Goal: Find specific page/section: Find specific page/section

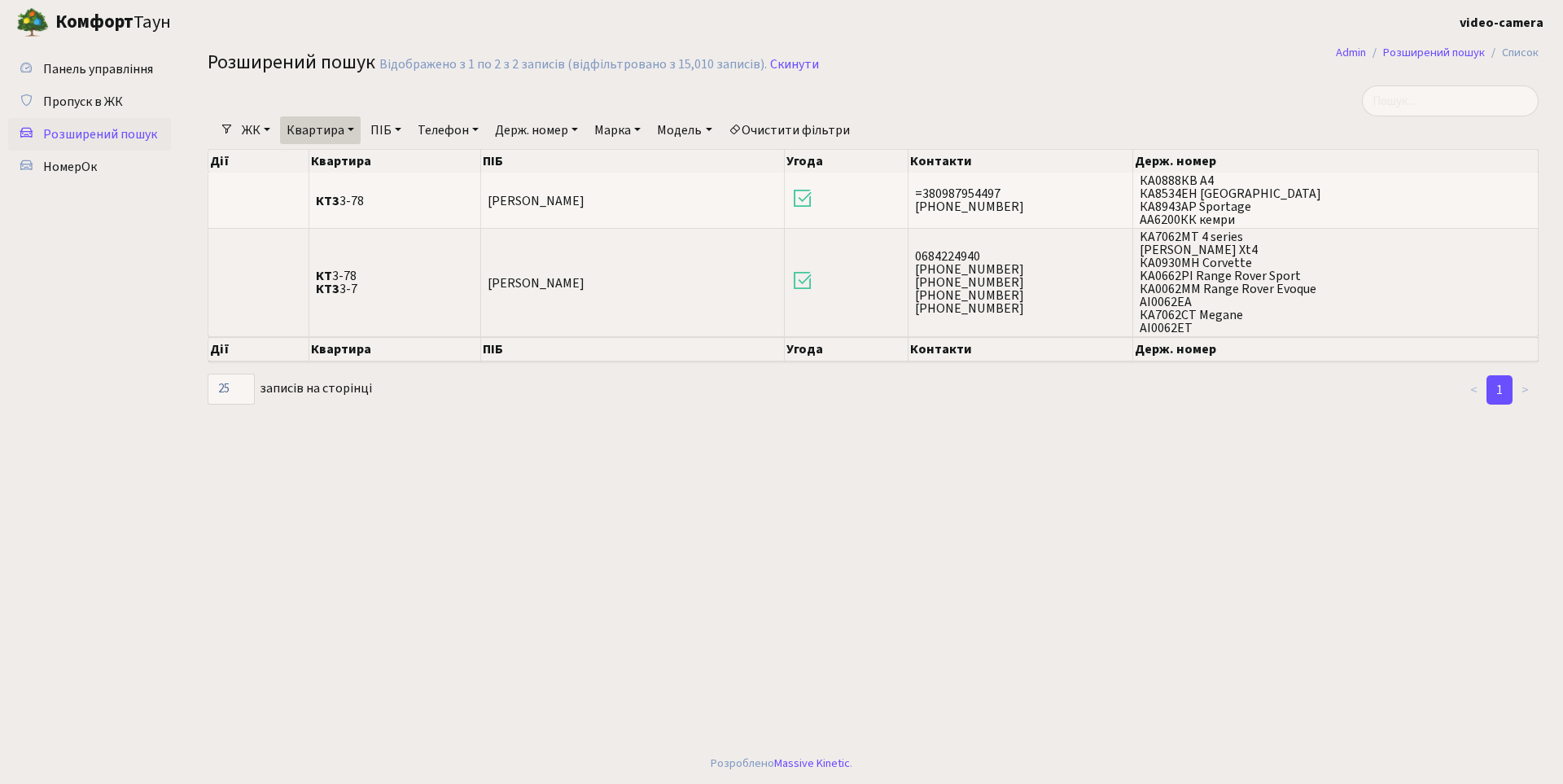
select select "25"
click at [76, 169] on span "НомерОк" at bounding box center [69, 167] width 54 height 18
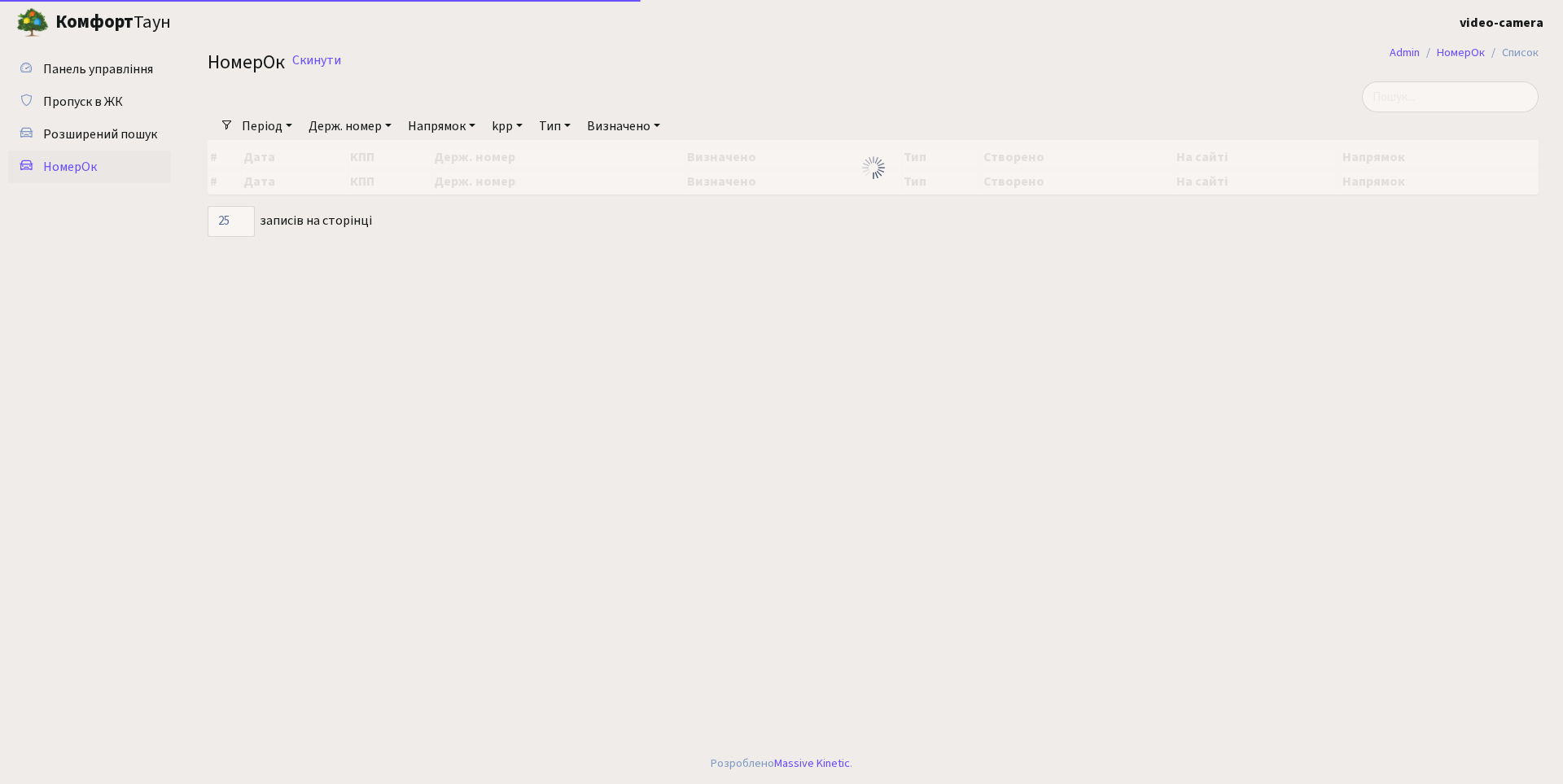
select select "25"
click at [1496, 105] on input "search" at bounding box center [1450, 96] width 176 height 31
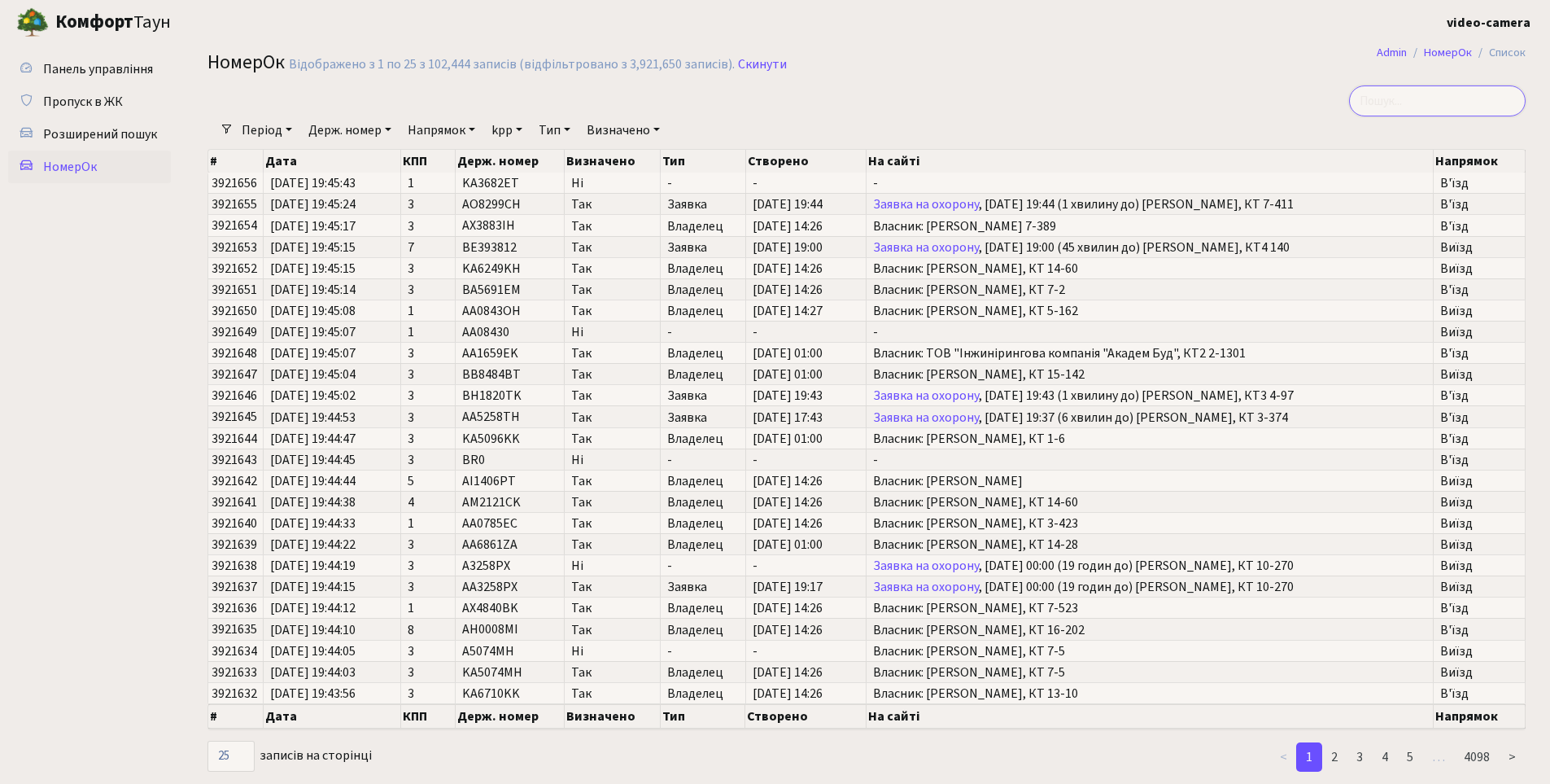
click at [1482, 105] on input "search" at bounding box center [1437, 101] width 176 height 31
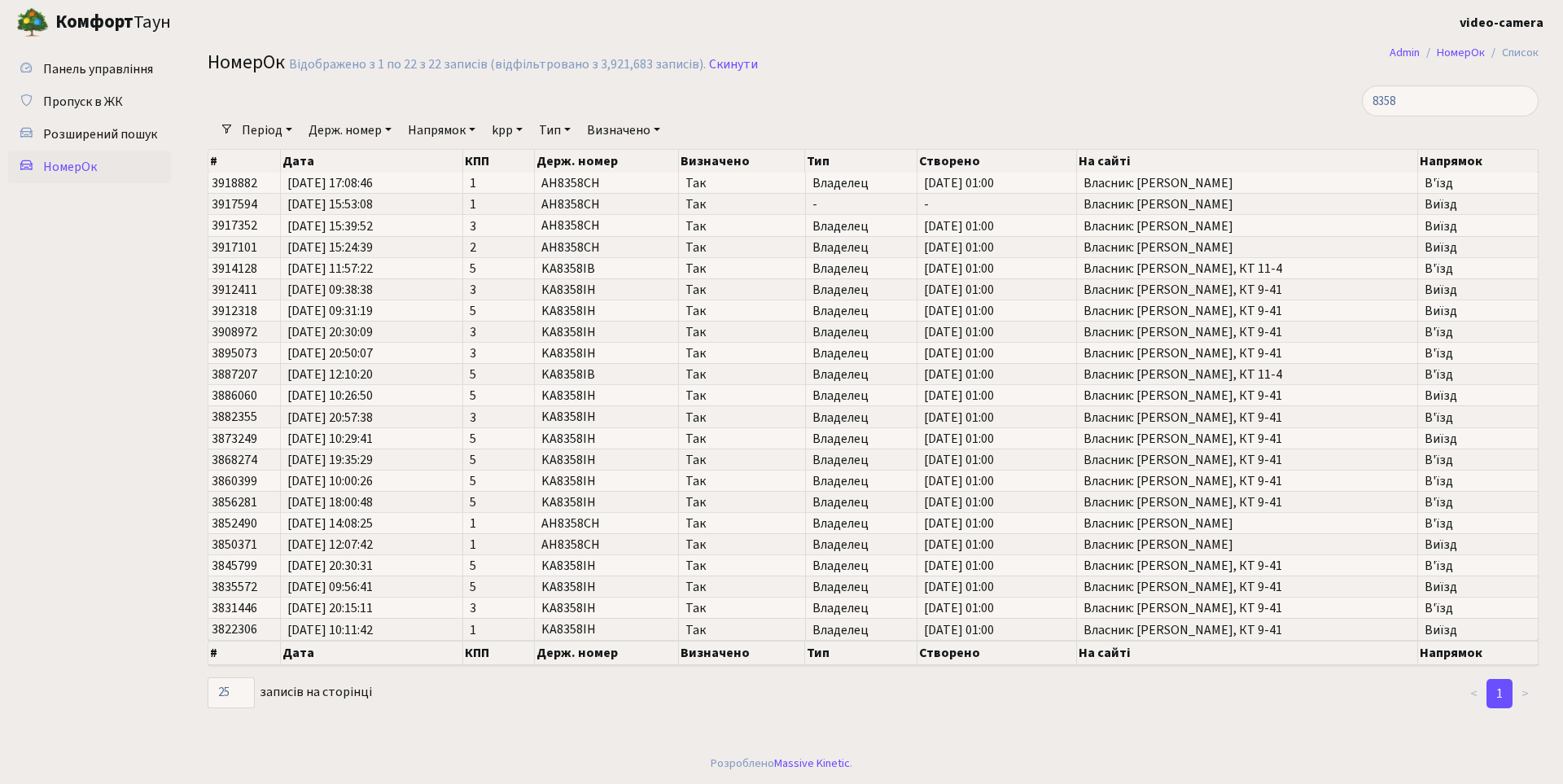
click at [1104, 722] on main "Admin НомерОк Список НомерОк Відображено з 1 по 22 з 22 записів (відфільтровано…" at bounding box center [872, 394] width 1379 height 699
click at [1457, 106] on input "8358" at bounding box center [1450, 101] width 176 height 31
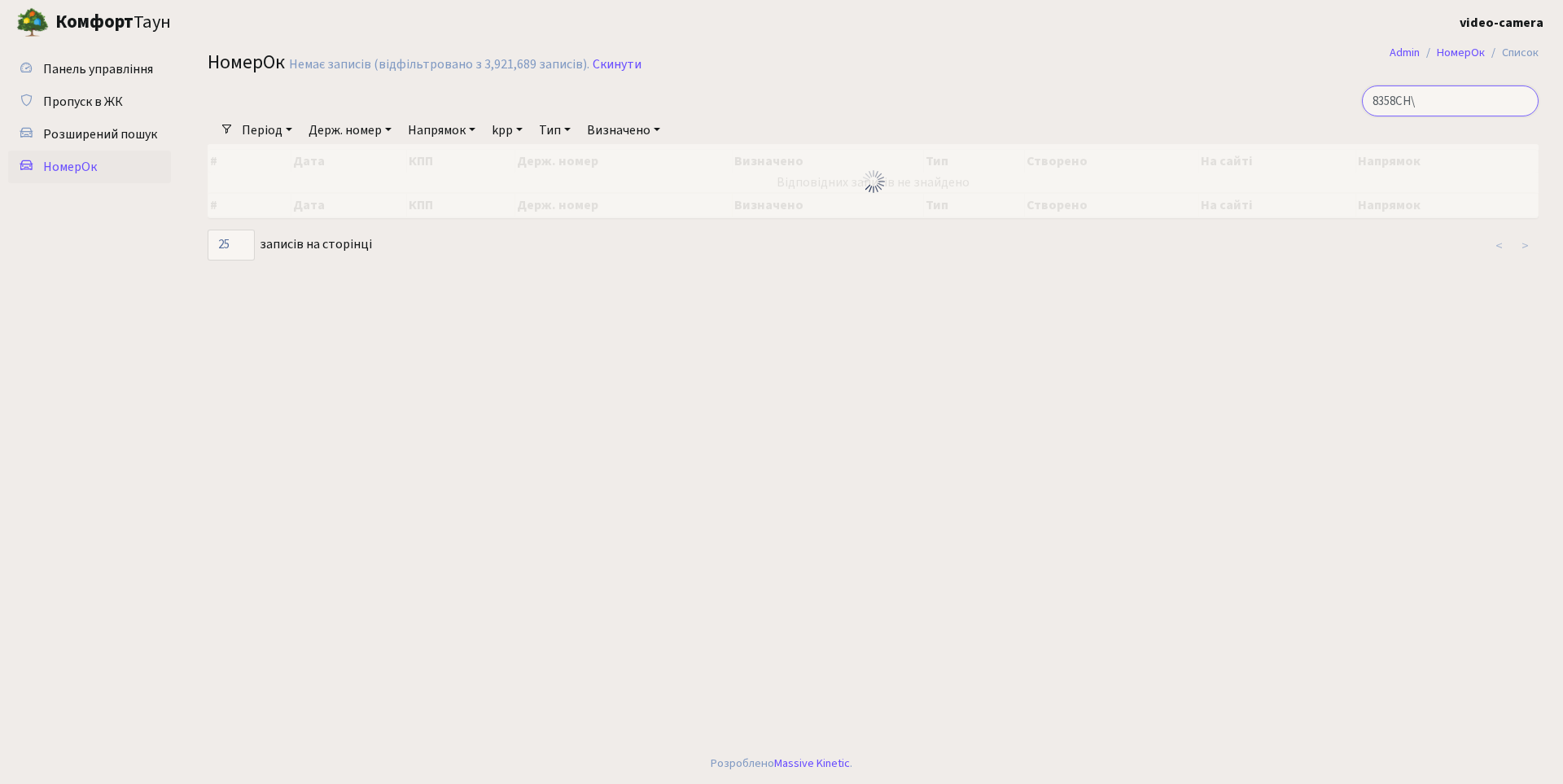
type input "8358CH"
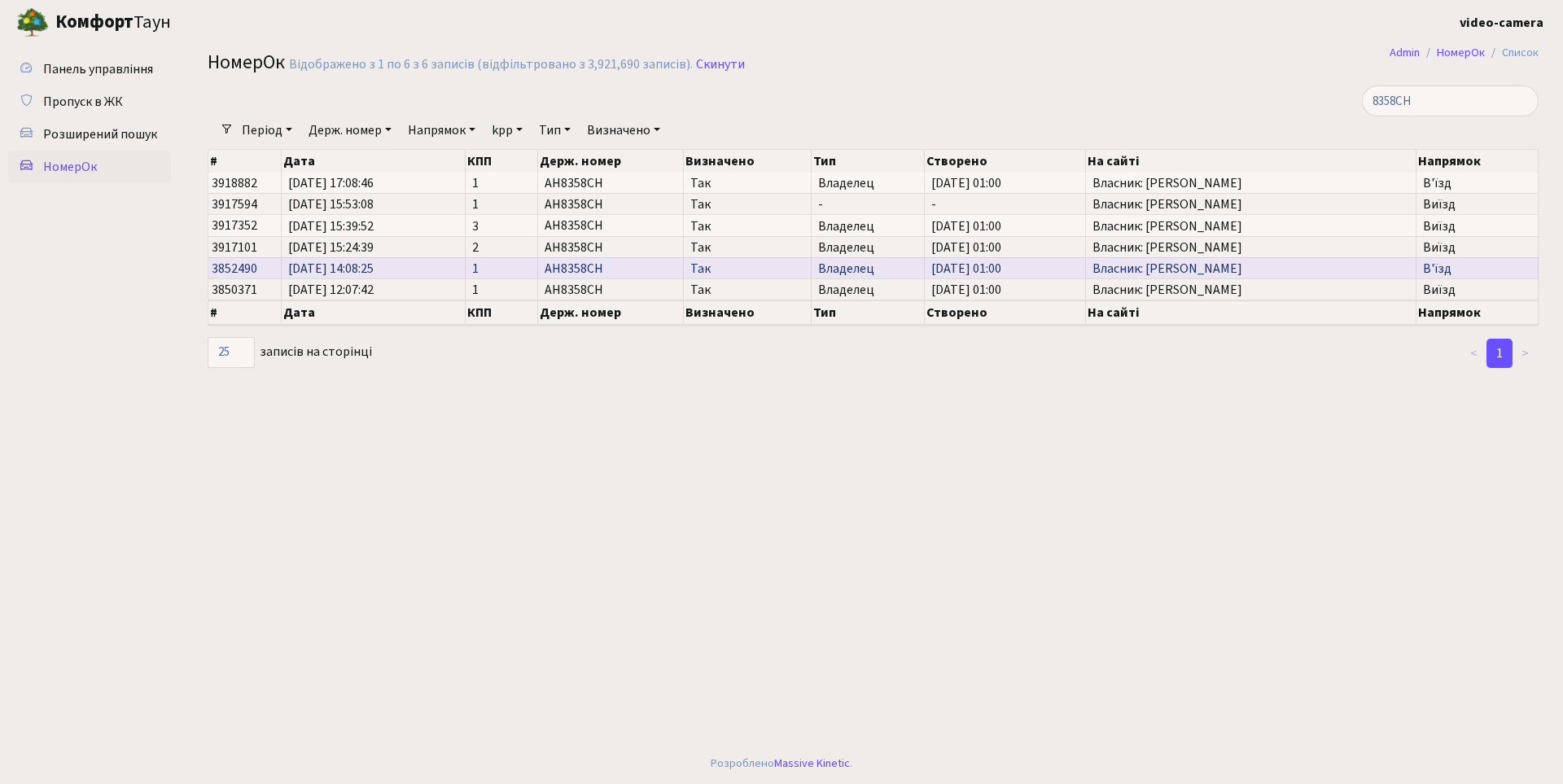
click at [610, 272] on td "AH8358CH" at bounding box center [610, 267] width 146 height 21
drag, startPoint x: 375, startPoint y: 268, endPoint x: 449, endPoint y: 268, distance: 74.0
click at [449, 268] on span "[DATE] 14:08:25" at bounding box center [373, 268] width 170 height 13
drag, startPoint x: 322, startPoint y: 267, endPoint x: 428, endPoint y: 274, distance: 106.2
click at [428, 274] on span "[DATE] 14:08:25" at bounding box center [373, 268] width 170 height 13
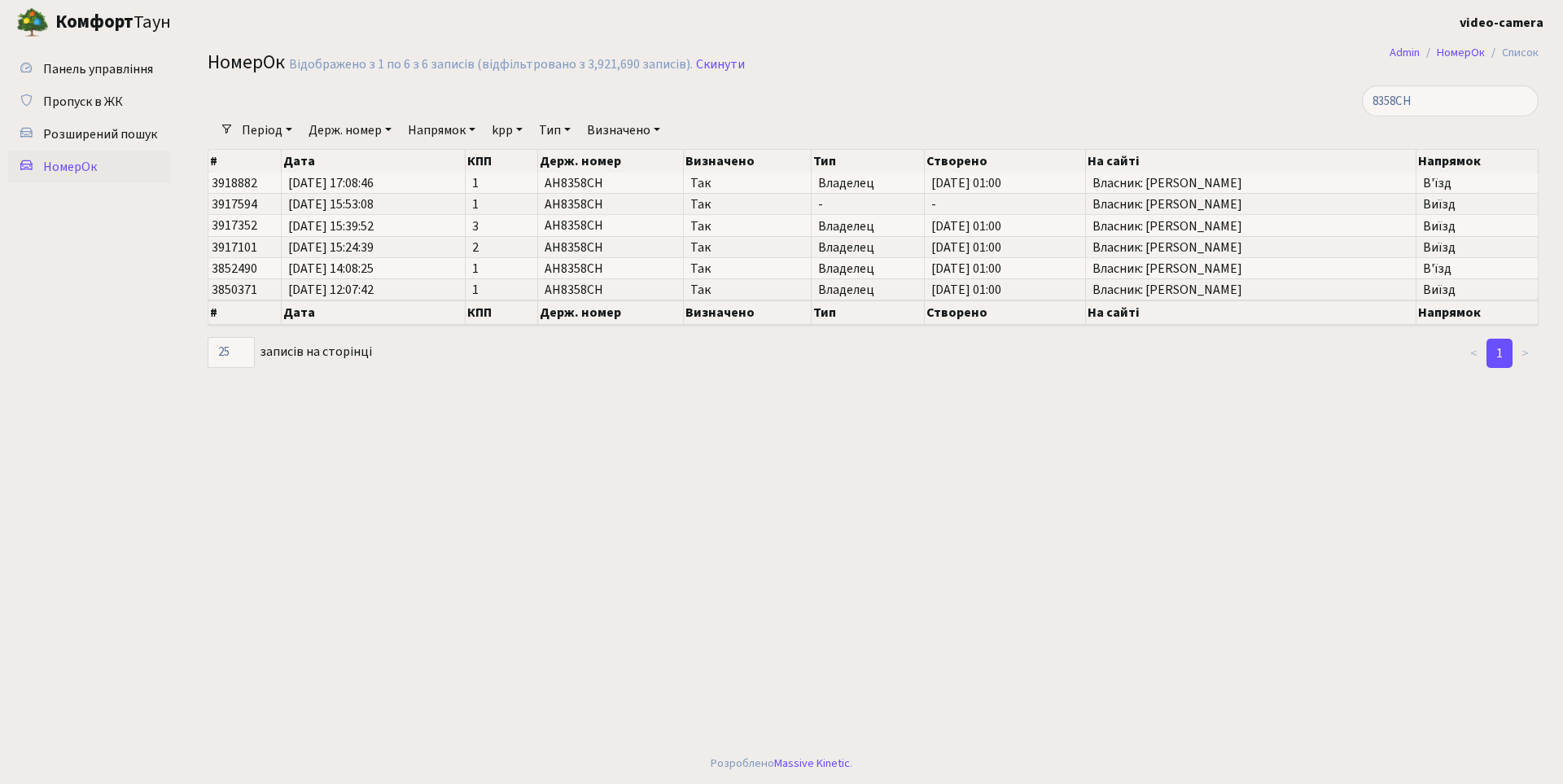
click at [529, 376] on main "Admin НомерОк Список НомерОк Відображено з 1 по 6 з 6 записів (відфільтровано з…" at bounding box center [872, 394] width 1379 height 699
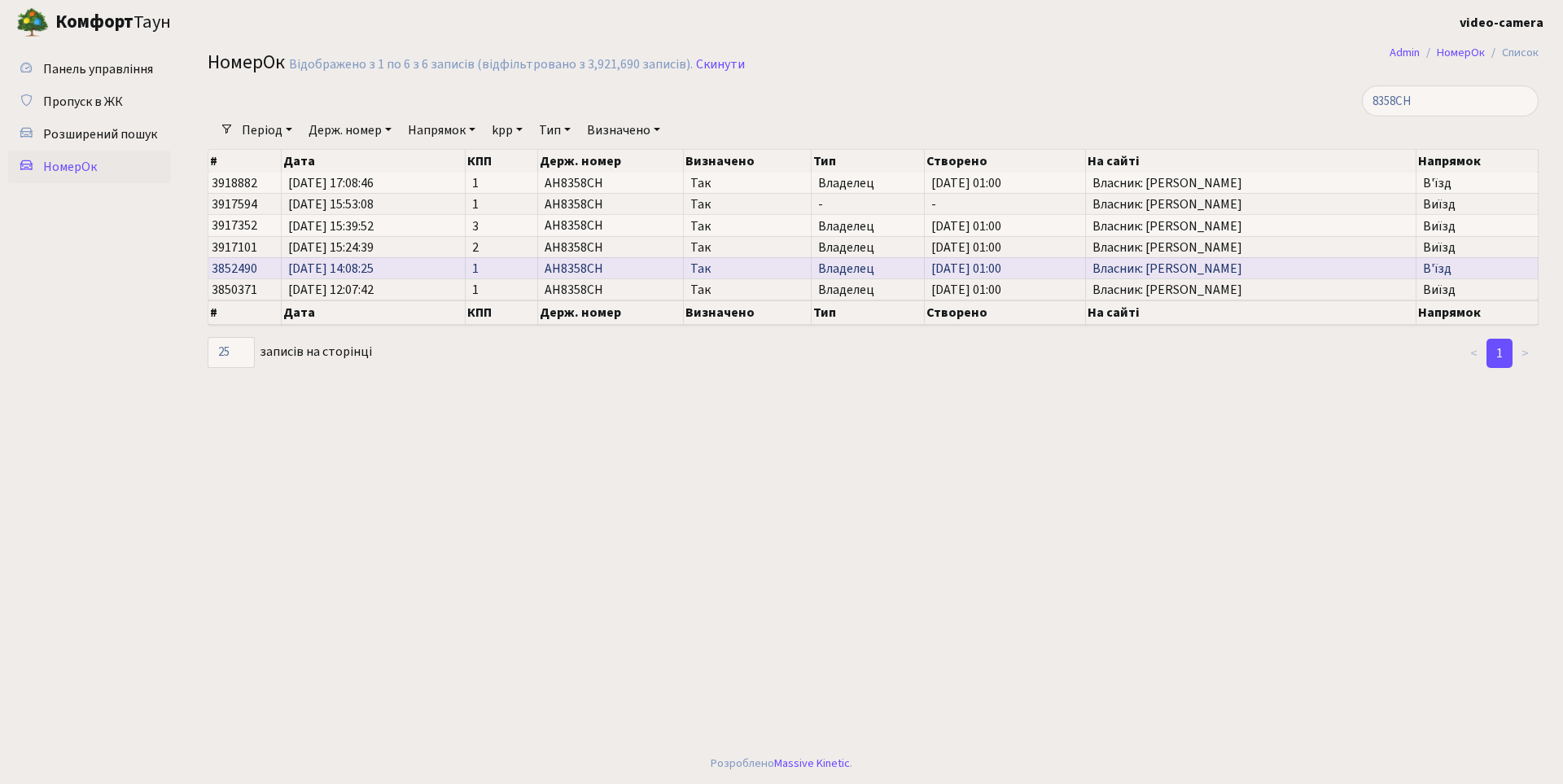
drag, startPoint x: 356, startPoint y: 266, endPoint x: 398, endPoint y: 269, distance: 42.1
click at [397, 268] on span "[DATE] 14:08:25" at bounding box center [373, 268] width 170 height 13
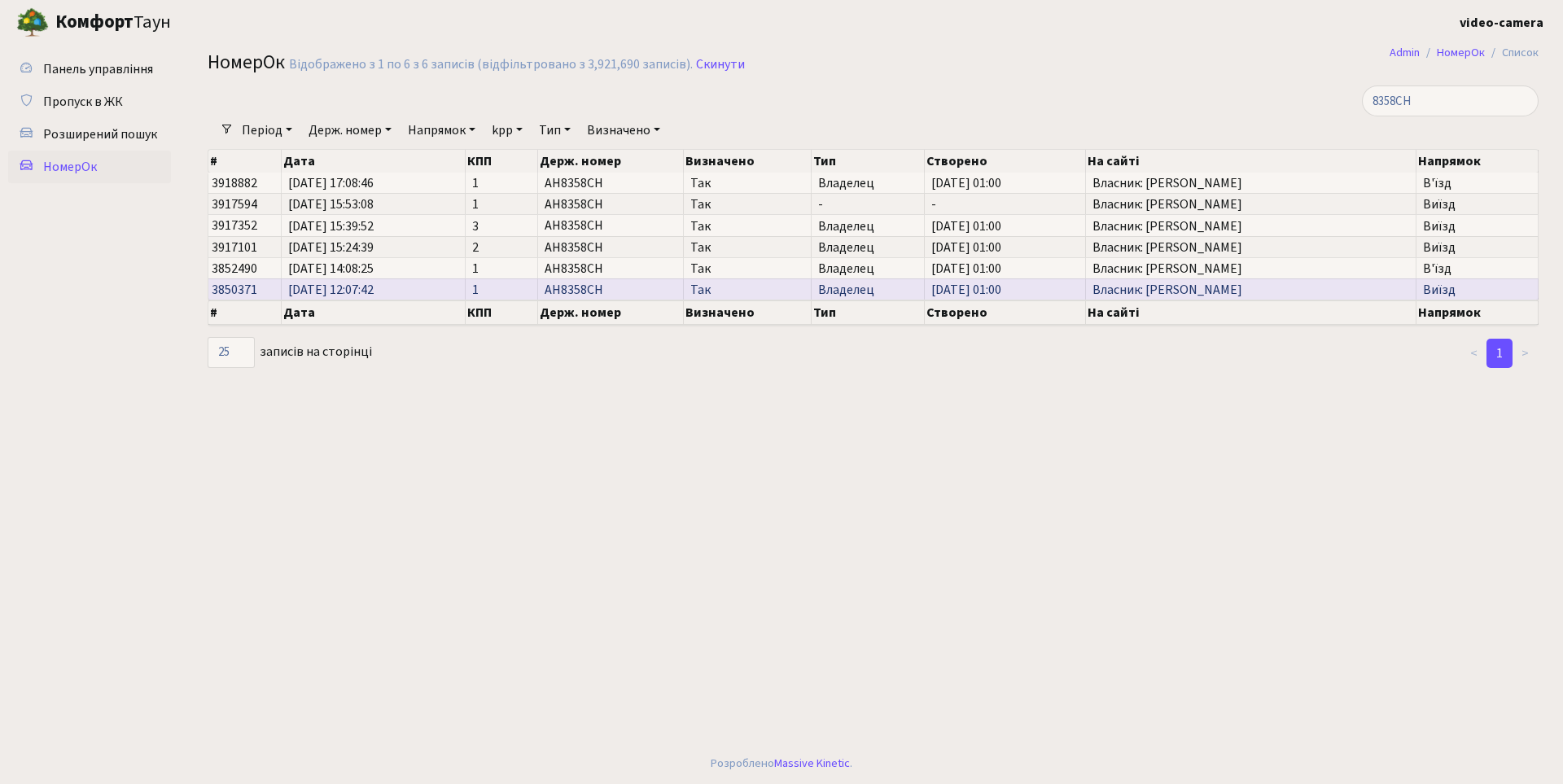
click at [381, 291] on span "[DATE] 12:07:42" at bounding box center [373, 289] width 170 height 13
drag, startPoint x: 362, startPoint y: 288, endPoint x: 429, endPoint y: 288, distance: 67.0
click at [426, 288] on span "[DATE] 12:07:42" at bounding box center [373, 289] width 170 height 13
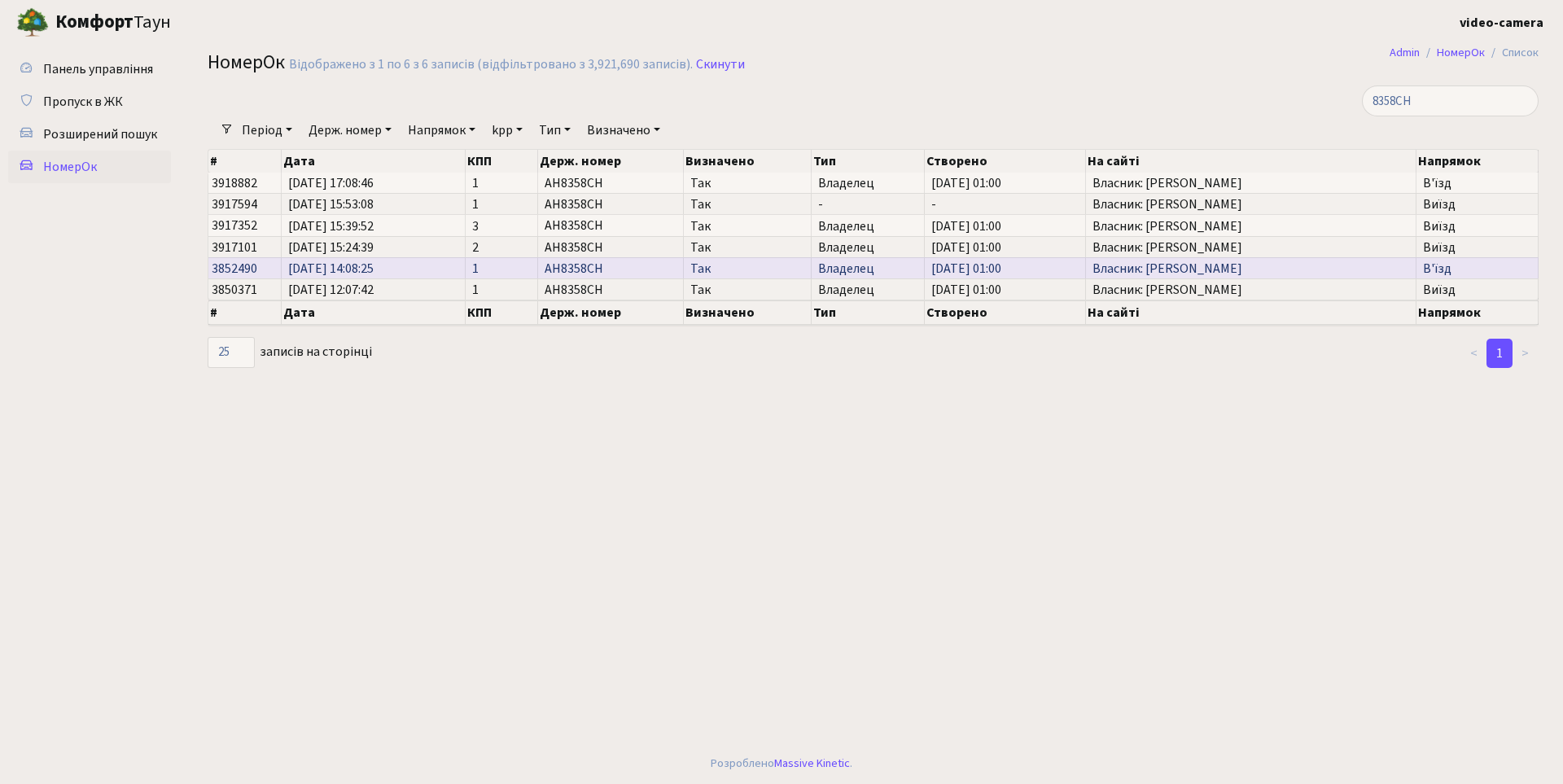
click at [353, 270] on span "[DATE] 14:08:25" at bounding box center [373, 268] width 170 height 13
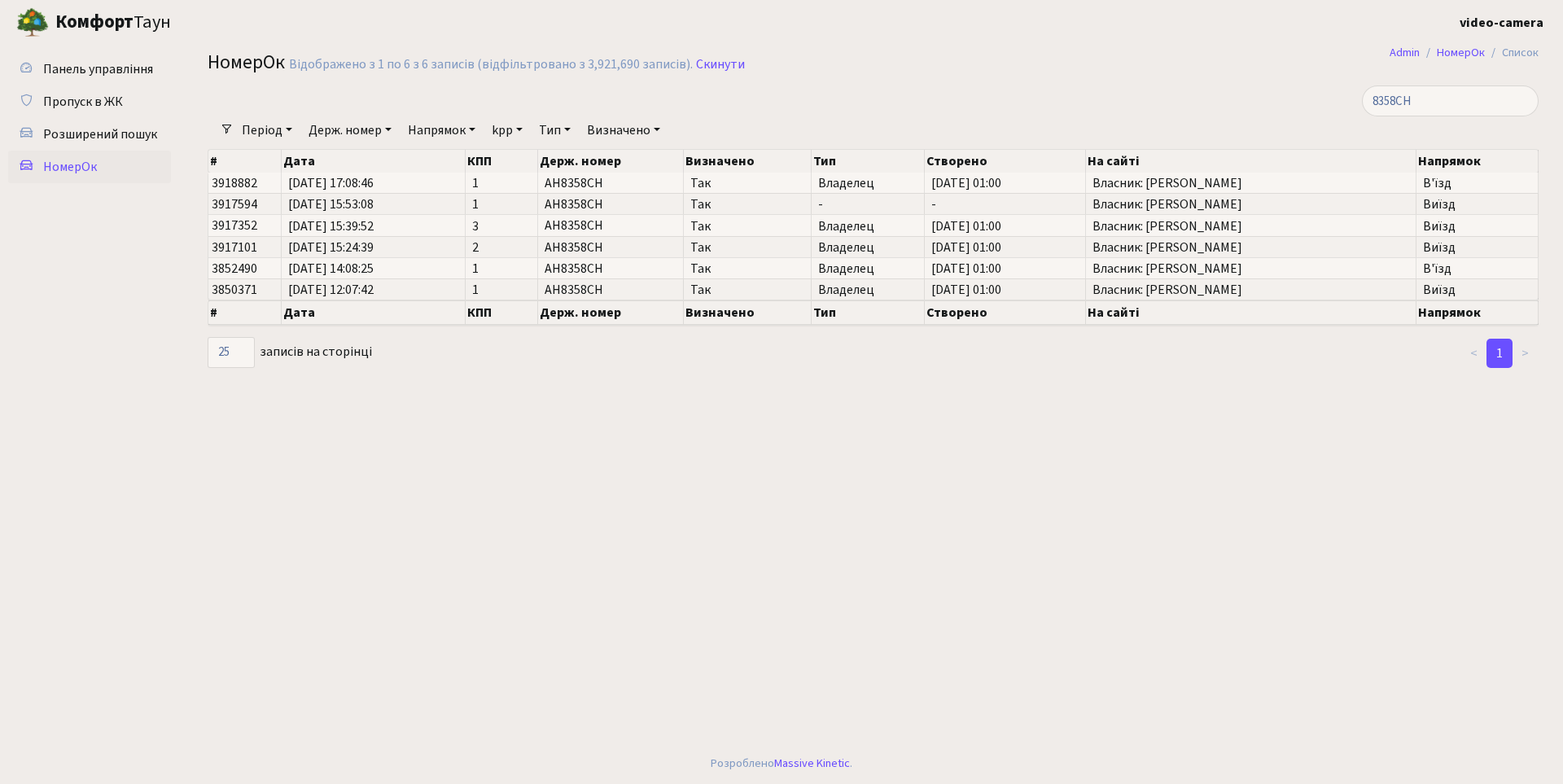
click at [161, 683] on ul "Панель управління Пропуск в ЖК Розширений пошук [GEOGRAPHIC_DATA]" at bounding box center [89, 394] width 163 height 682
